Goal: Obtain resource: Download file/media

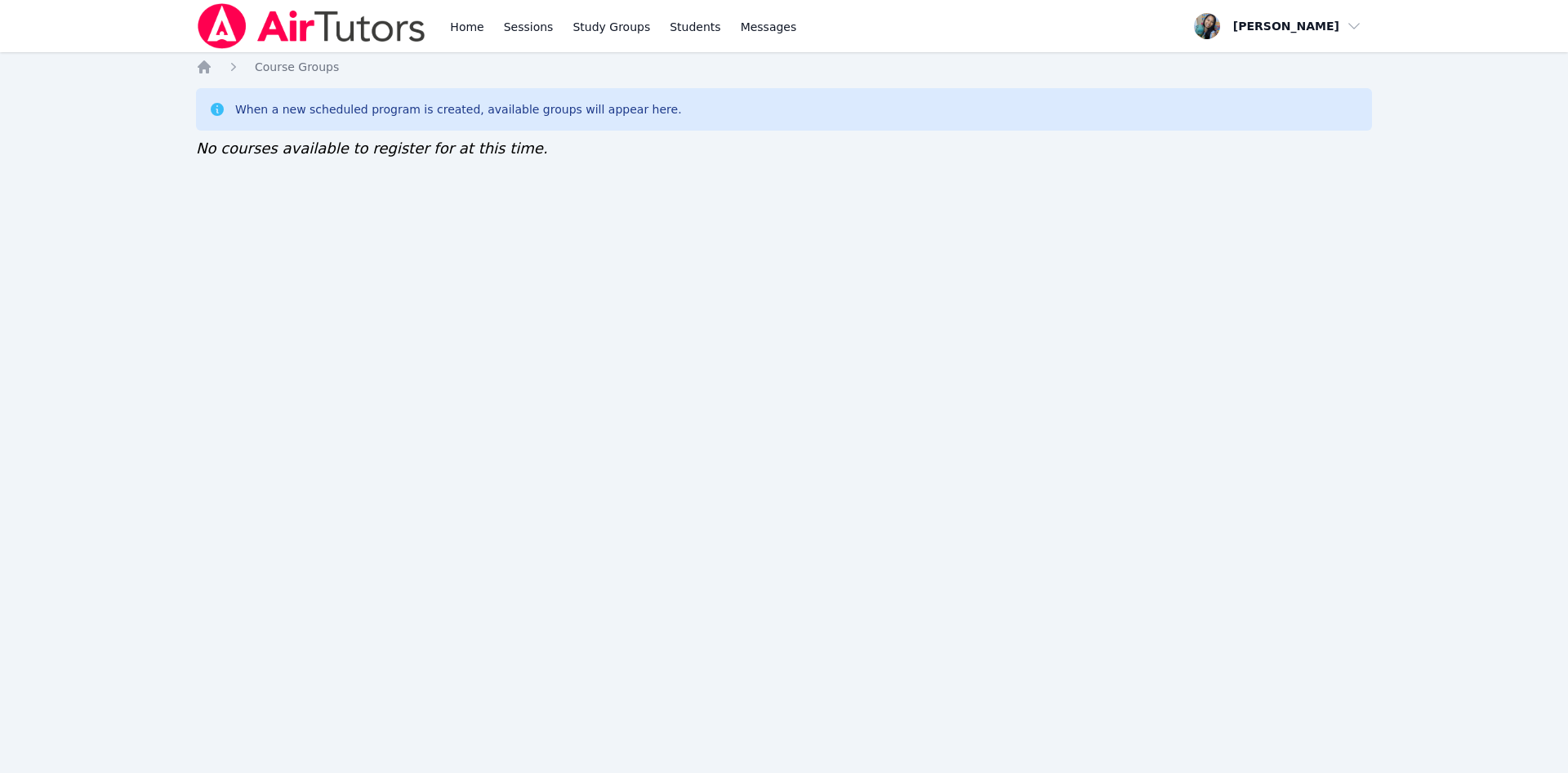
drag, startPoint x: 985, startPoint y: 413, endPoint x: 971, endPoint y: 382, distance: 34.0
click at [985, 413] on div "Home Sessions Study Groups Students Messages Open user menu Sokha Lee Open main…" at bounding box center [784, 386] width 1568 height 773
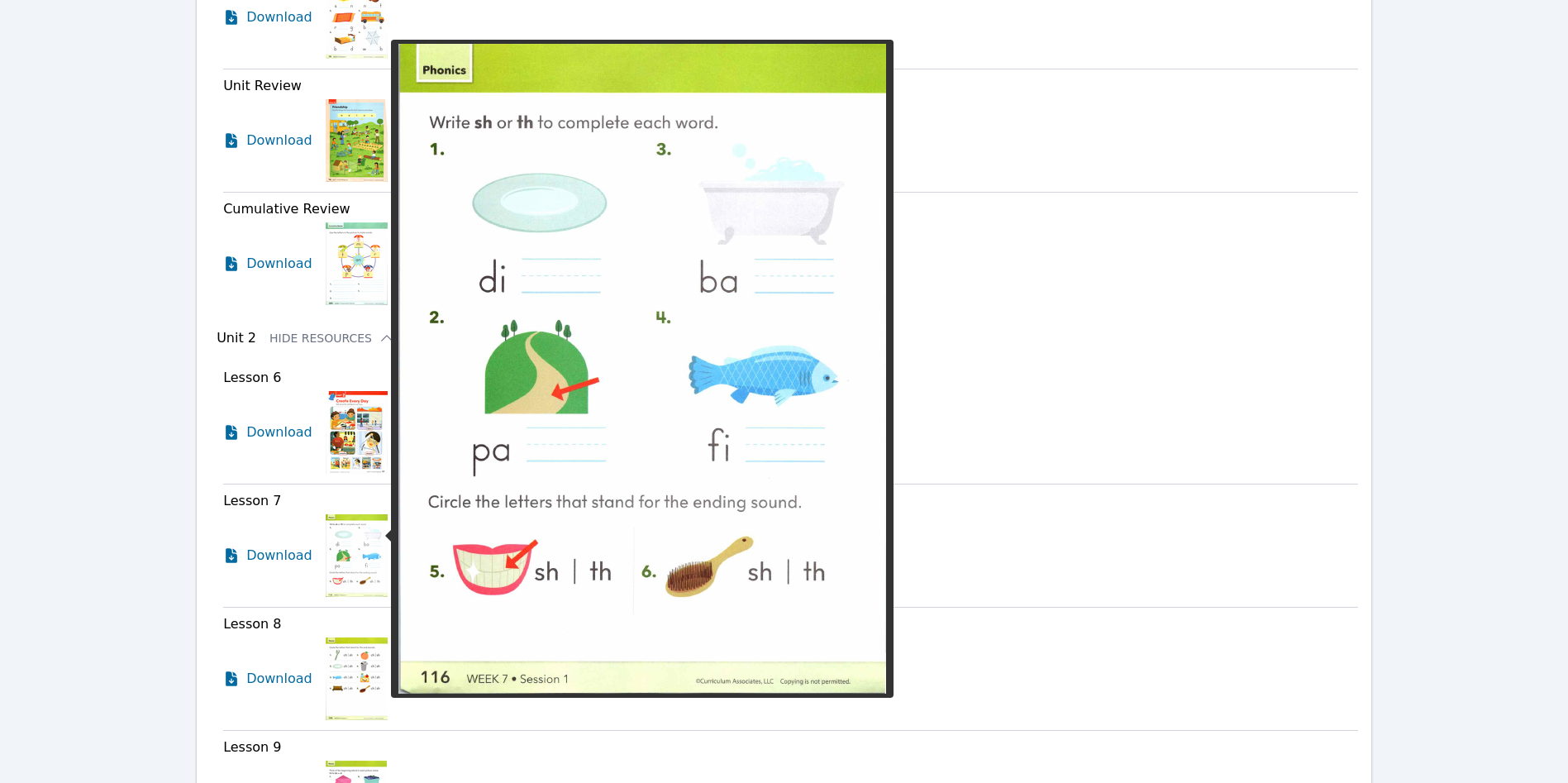
scroll to position [2001, 0]
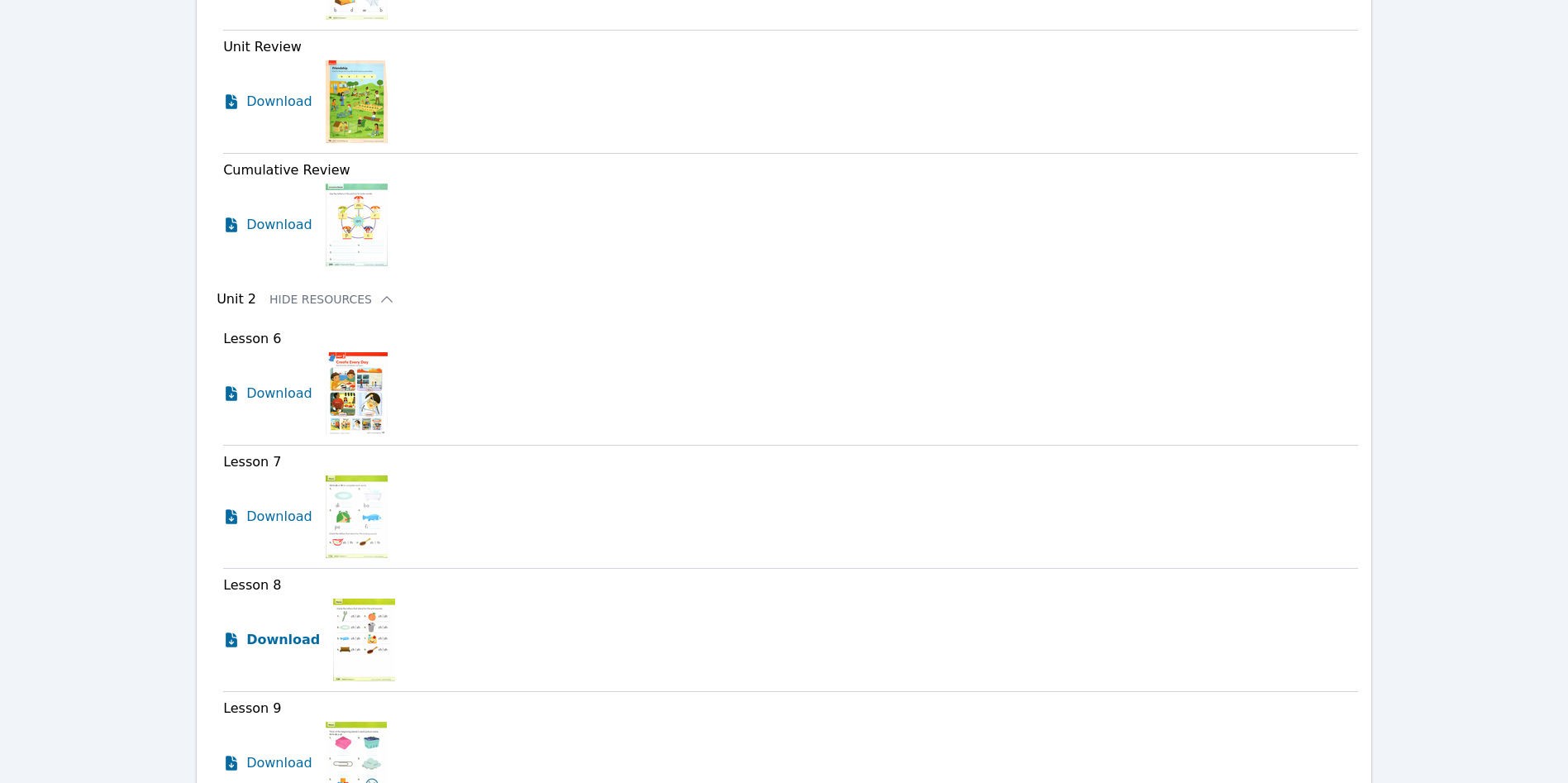
click at [295, 631] on span "Download" at bounding box center [283, 641] width 73 height 20
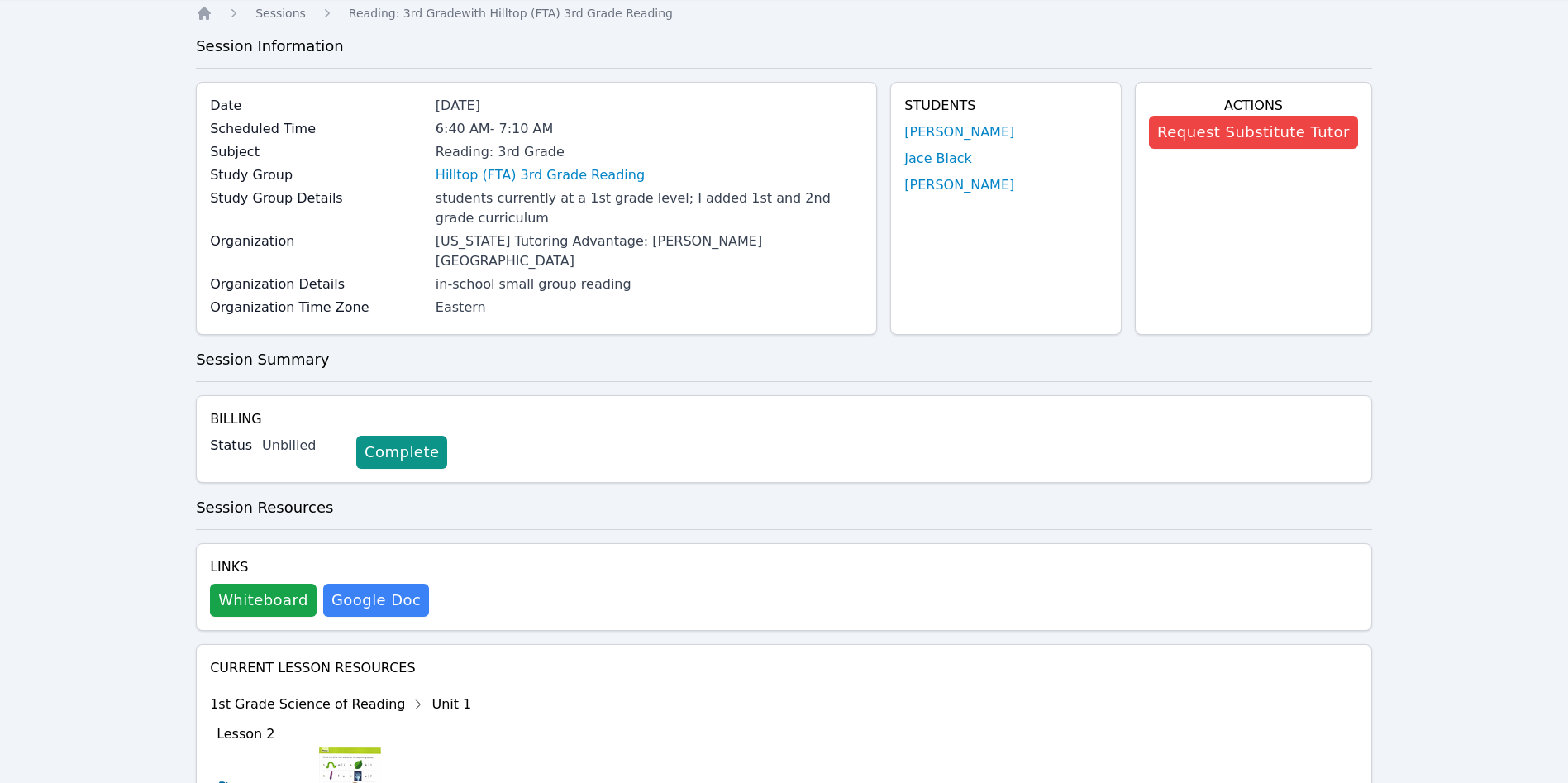
scroll to position [0, 0]
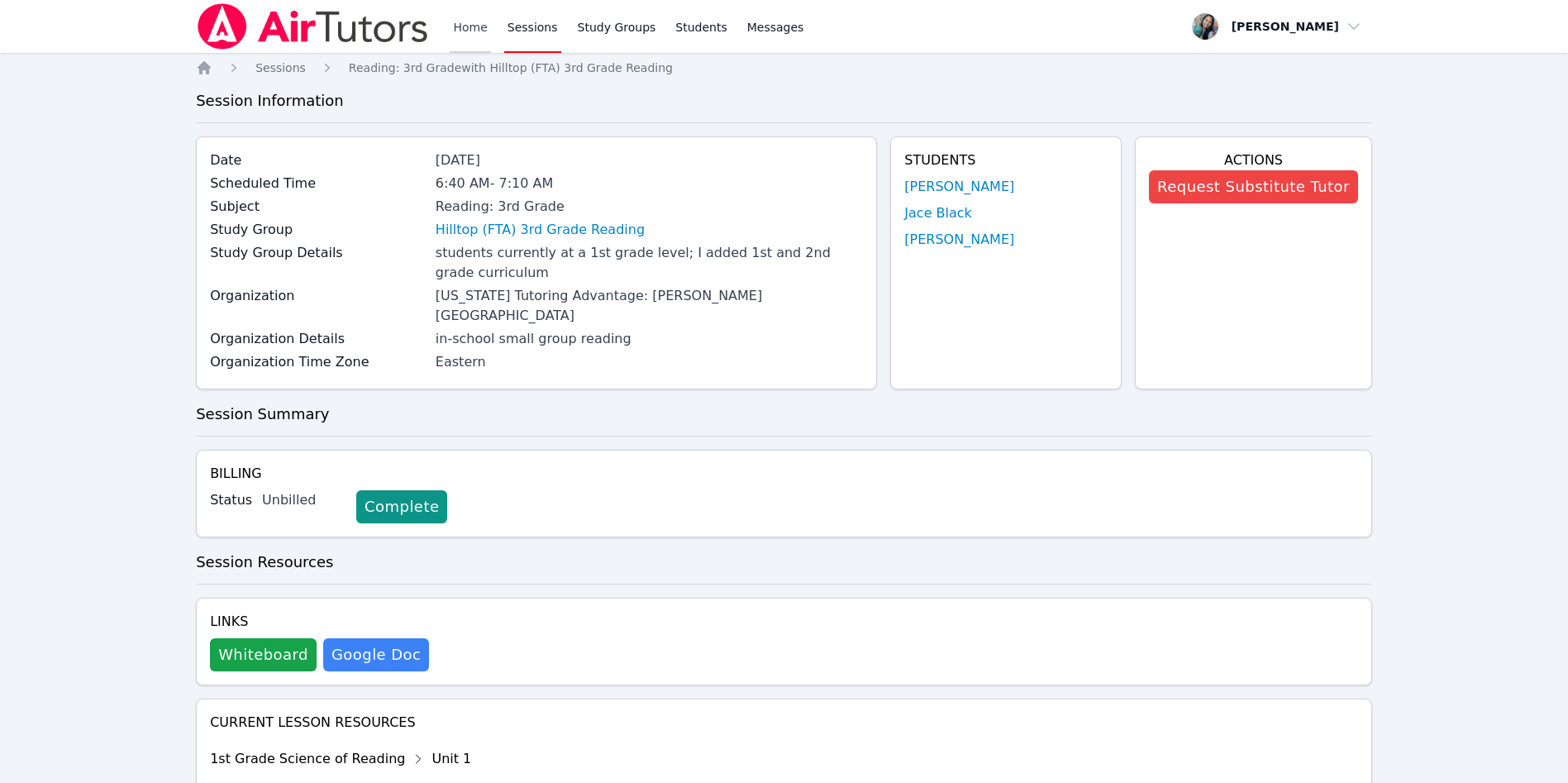
click at [454, 39] on link "Home" at bounding box center [469, 27] width 41 height 53
